Goal: Use online tool/utility: Utilize a website feature to perform a specific function

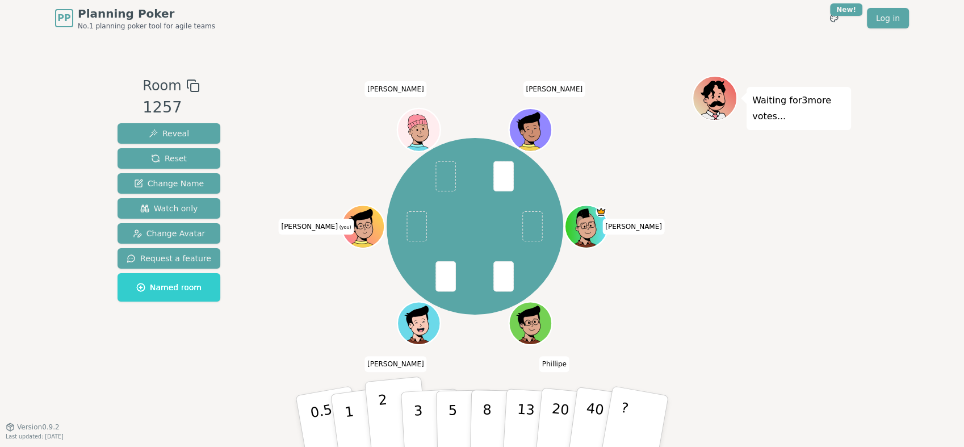
click at [392, 400] on button "2" at bounding box center [396, 421] width 65 height 90
click at [356, 412] on button "1" at bounding box center [363, 421] width 68 height 92
drag, startPoint x: 381, startPoint y: 413, endPoint x: 521, endPoint y: 345, distance: 155.9
click at [381, 413] on p "2" at bounding box center [384, 423] width 15 height 62
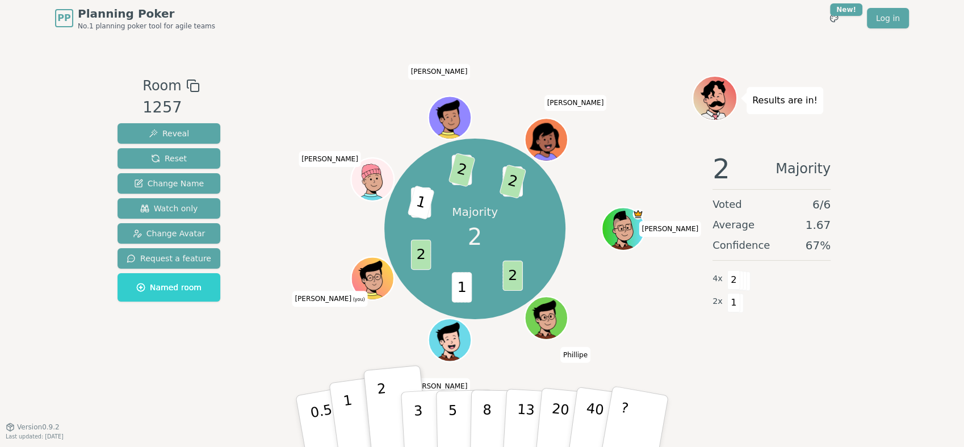
click at [359, 413] on button "1" at bounding box center [363, 421] width 68 height 92
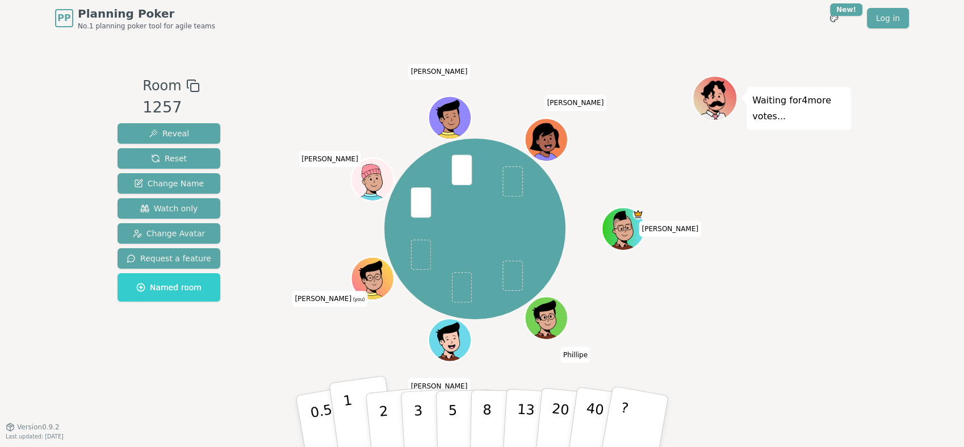
click at [349, 400] on p "1" at bounding box center [350, 423] width 17 height 62
click at [393, 413] on button "2" at bounding box center [396, 421] width 65 height 90
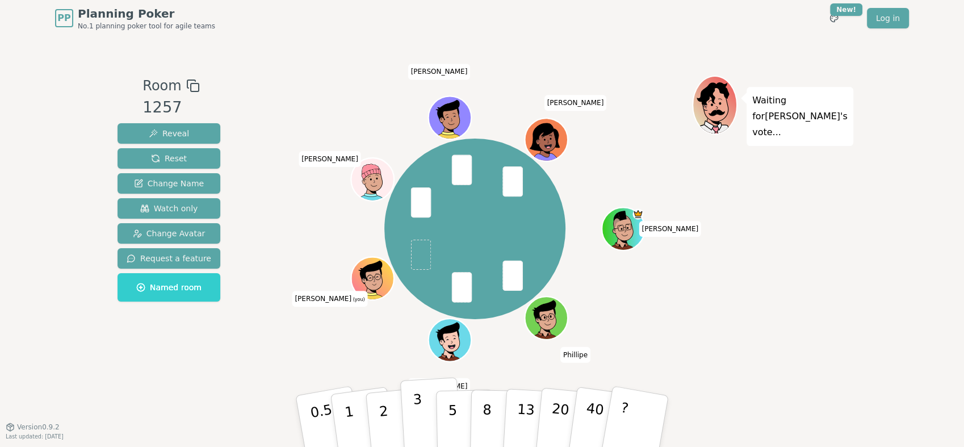
drag, startPoint x: 417, startPoint y: 420, endPoint x: 418, endPoint y: 400, distance: 20.5
click at [417, 420] on p "3" at bounding box center [419, 422] width 12 height 62
click at [413, 407] on p "3" at bounding box center [419, 422] width 12 height 62
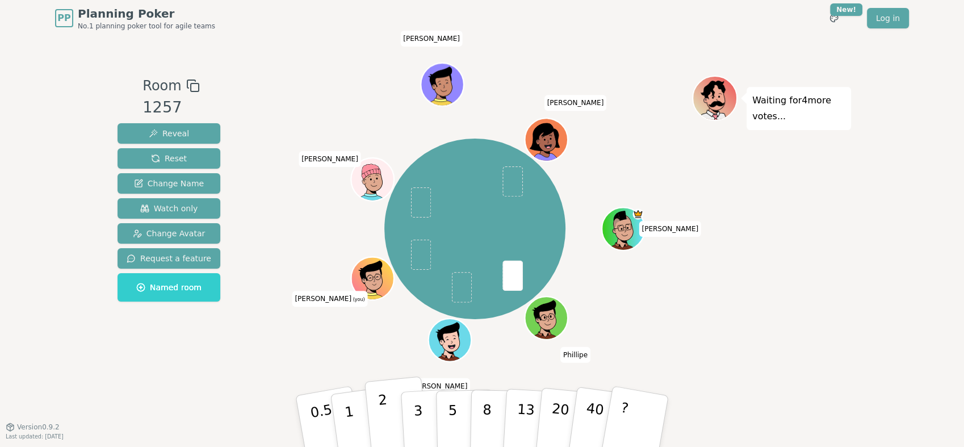
click at [379, 408] on p "2" at bounding box center [384, 423] width 15 height 62
